Goal: Task Accomplishment & Management: Complete application form

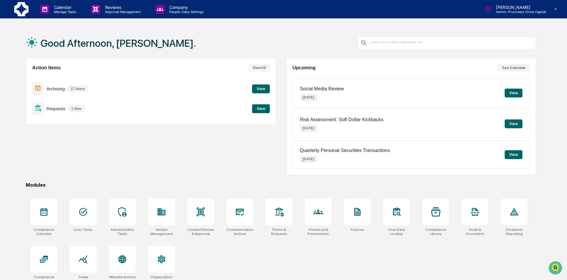
click at [263, 110] on button "View" at bounding box center [261, 108] width 18 height 9
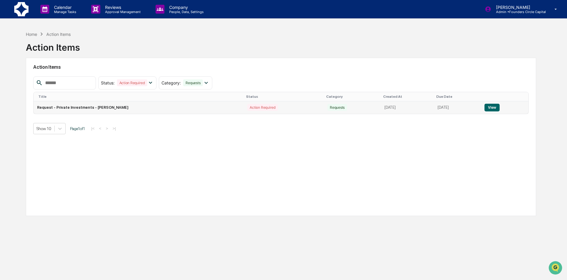
click at [491, 107] on button "View" at bounding box center [491, 108] width 15 height 8
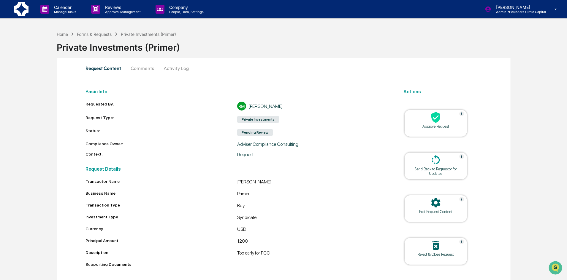
click at [434, 132] on div "Approve Request" at bounding box center [435, 123] width 63 height 27
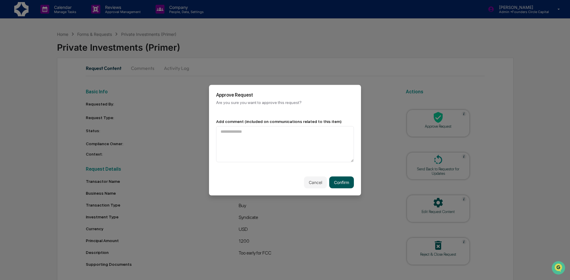
click at [334, 183] on button "Confirm" at bounding box center [341, 182] width 25 height 12
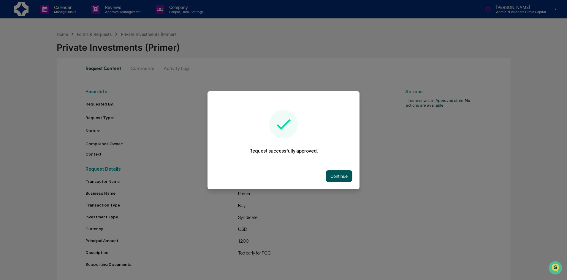
click at [345, 180] on button "Continue" at bounding box center [338, 176] width 27 height 12
